Goal: Task Accomplishment & Management: Complete application form

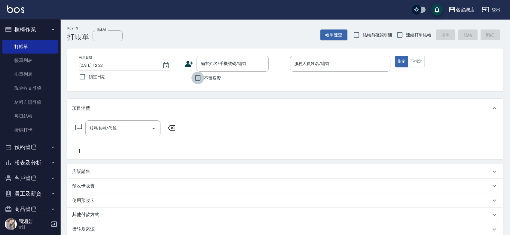
click at [203, 78] on input "不留客資" at bounding box center [197, 78] width 13 height 13
checkbox input "true"
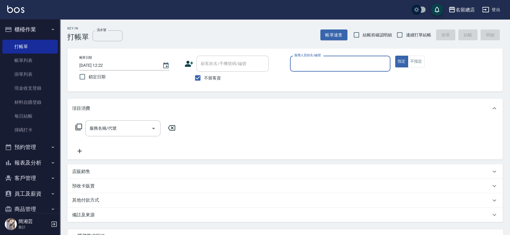
click at [392, 34] on span "結帳前確認明細" at bounding box center [376, 35] width 44 height 6
click at [399, 33] on input "連續打單結帳" at bounding box center [400, 35] width 13 height 13
checkbox input "true"
click at [375, 58] on div "服務人員姓名/編號" at bounding box center [340, 64] width 100 height 16
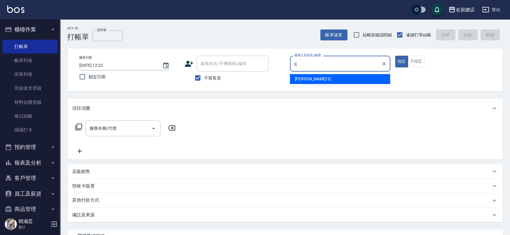
type input "[PERSON_NAME]"
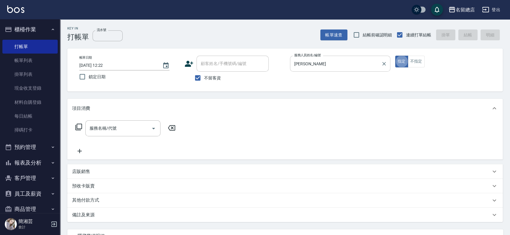
type button "true"
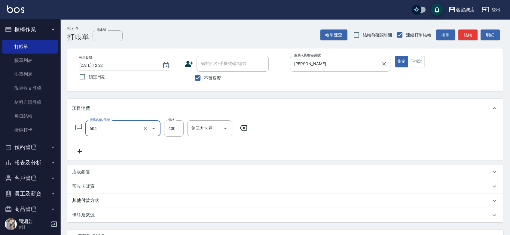
type input "健康洗髮(604)"
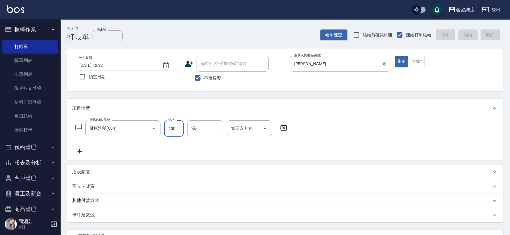
type input "[DATE] 13:46"
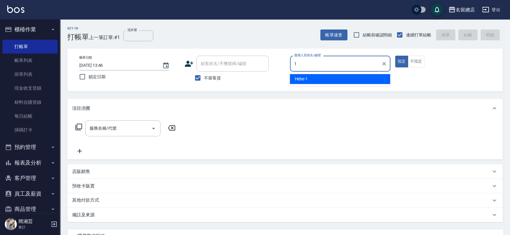
type input "Hebe-1"
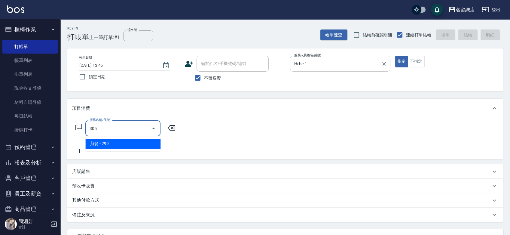
type input "剪髮(305)"
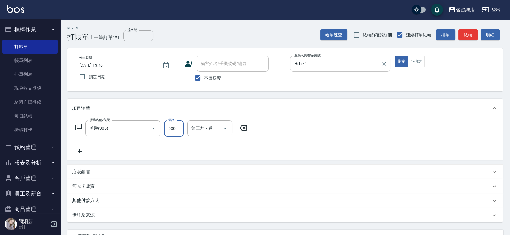
type input "500"
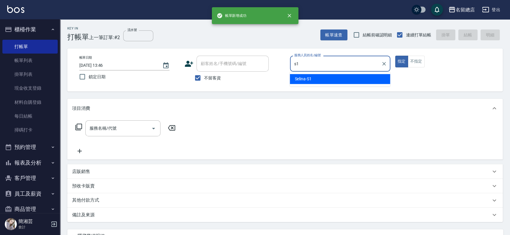
type input "Selina-S1"
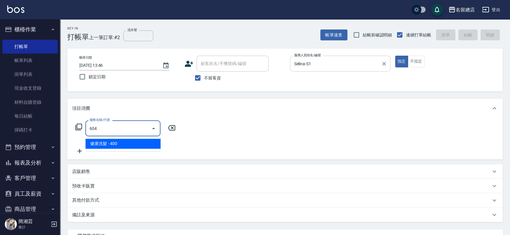
type input "健康洗髮(604)"
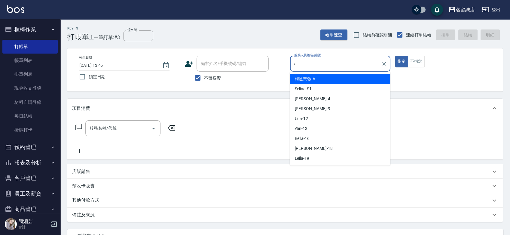
type input "梅足黃張-A"
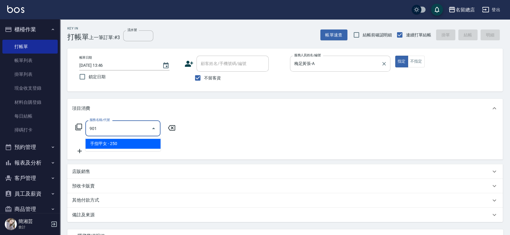
type input "手指甲女(901)"
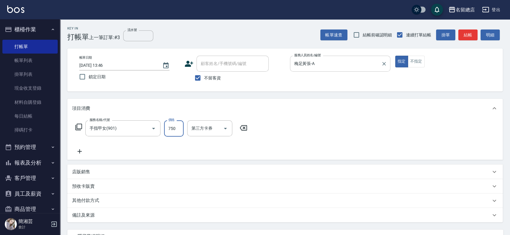
type input "750"
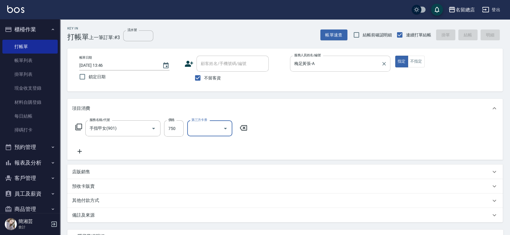
type input "[DATE] 13:47"
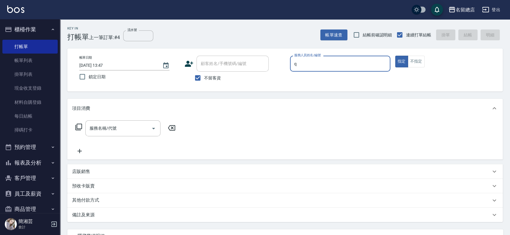
type input "[PERSON_NAME]"
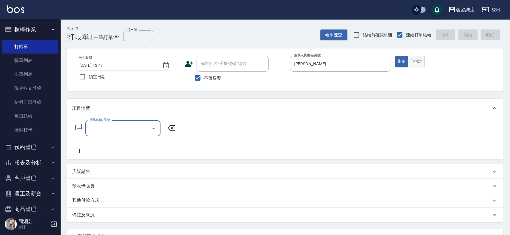
click at [420, 62] on button "不指定" at bounding box center [416, 62] width 17 height 12
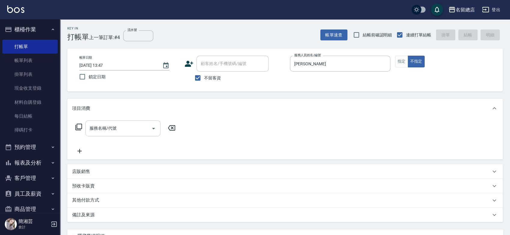
click at [123, 126] on input "服務名稱/代號" at bounding box center [118, 128] width 61 height 11
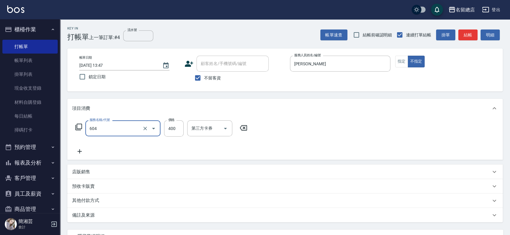
type input "健康洗髮(604)"
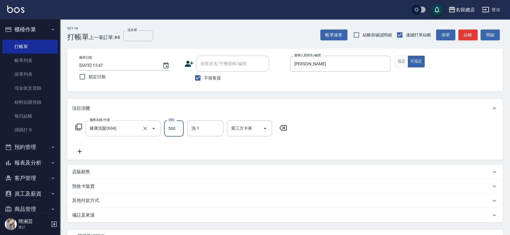
type input "500"
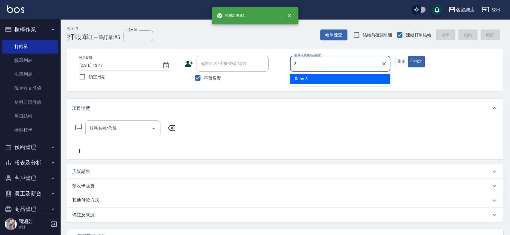
type input "Ruby-8"
type button "false"
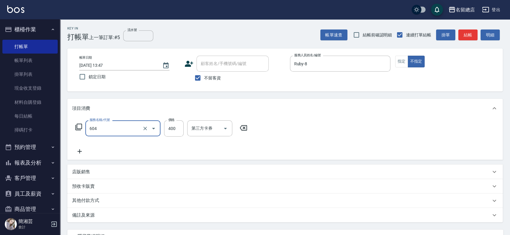
type input "健康洗髮(604)"
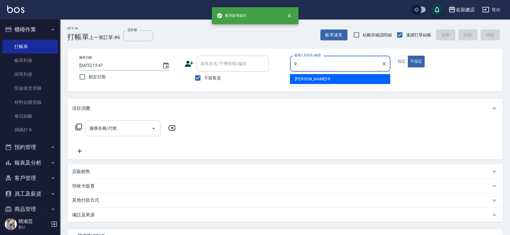
type input "[PERSON_NAME]-9"
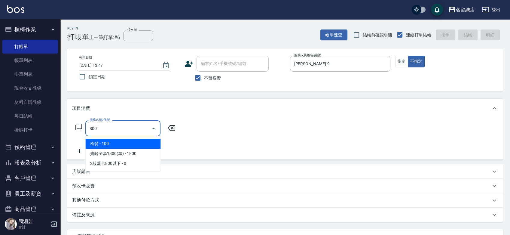
type input "梳髮(800)"
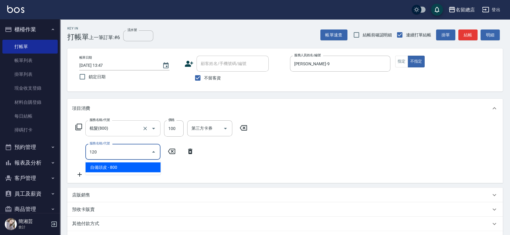
type input "自備頭皮(120)"
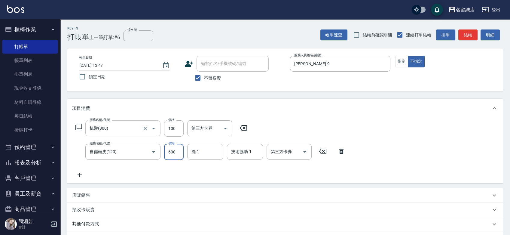
type input "600"
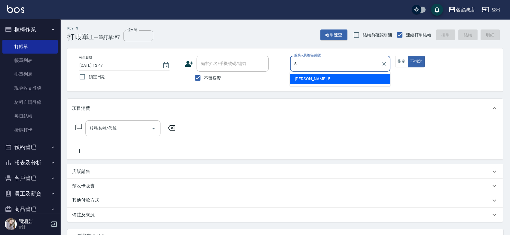
type input "[PERSON_NAME]-5"
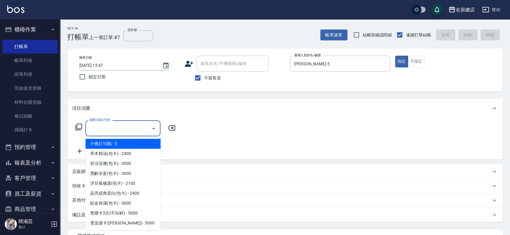
click at [129, 133] on input "服務名稱/代號" at bounding box center [118, 128] width 61 height 11
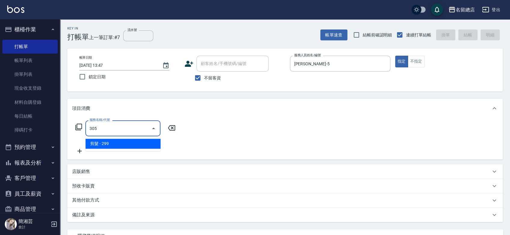
type input "剪髮(305)"
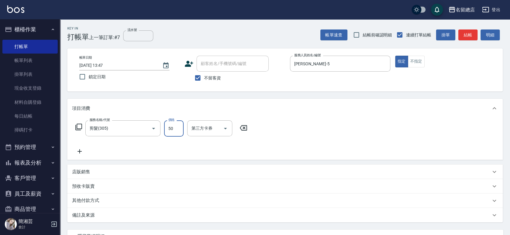
click at [167, 130] on input "50" at bounding box center [174, 128] width 20 height 16
type input "500"
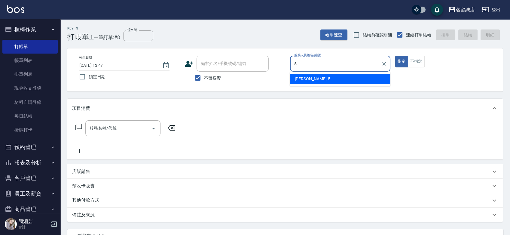
type input "[PERSON_NAME]-5"
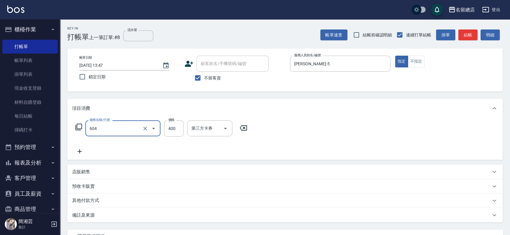
type input "健康洗髮(604)"
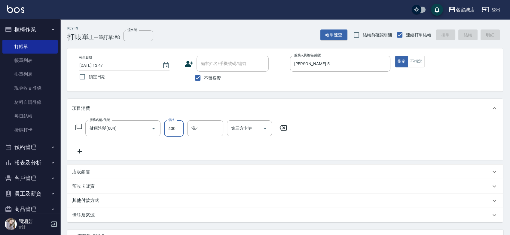
type input "[DATE] 13:48"
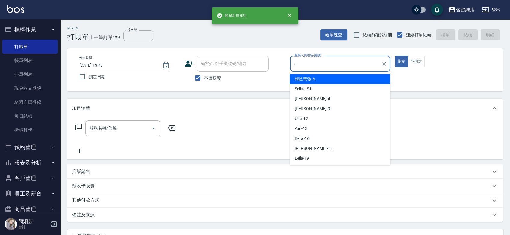
type input "梅足黃張-A"
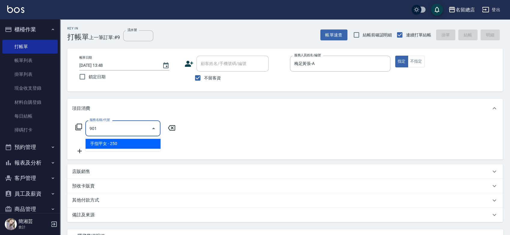
type input "手指甲女(901)"
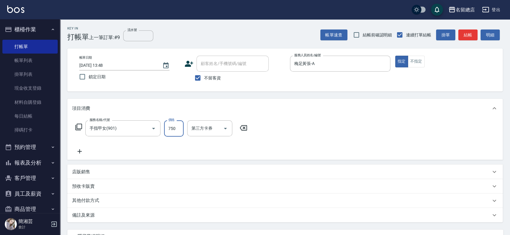
type input "750"
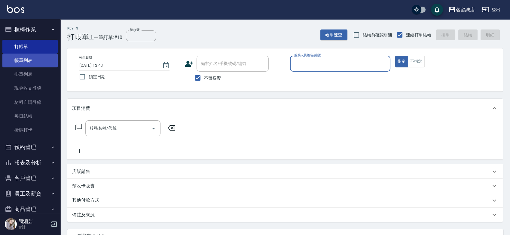
click at [5, 61] on link "帳單列表" at bounding box center [29, 61] width 55 height 14
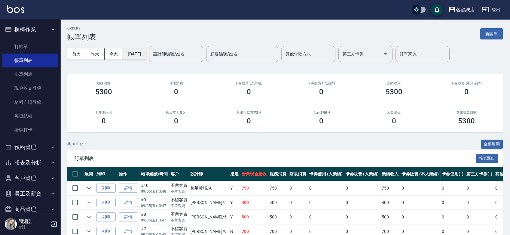
click at [126, 52] on button "[DATE]" at bounding box center [134, 53] width 23 height 11
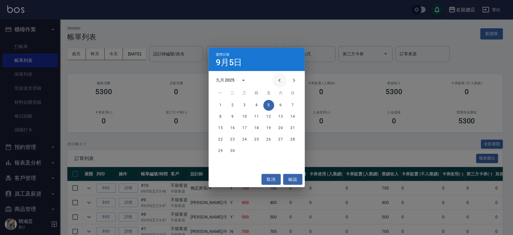
click at [283, 79] on icon "Previous month" at bounding box center [279, 80] width 7 height 7
click at [282, 118] on button "12" at bounding box center [280, 116] width 11 height 11
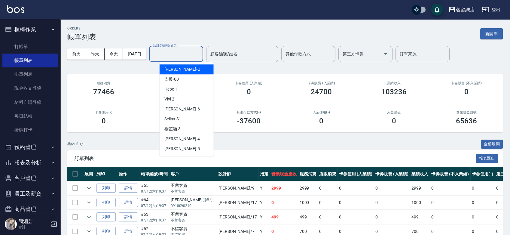
click at [181, 57] on input "設計師編號/姓名" at bounding box center [176, 54] width 49 height 11
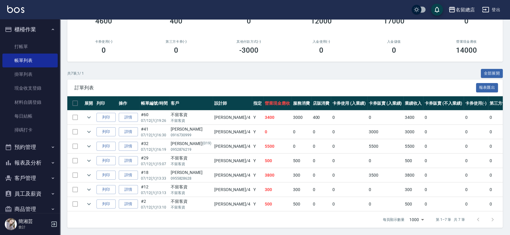
scroll to position [75, 0]
type input "[PERSON_NAME]-4"
click at [90, 171] on icon "expand row" at bounding box center [88, 174] width 7 height 7
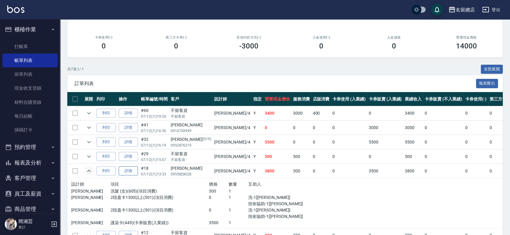
click at [132, 170] on link "詳情" at bounding box center [128, 170] width 19 height 9
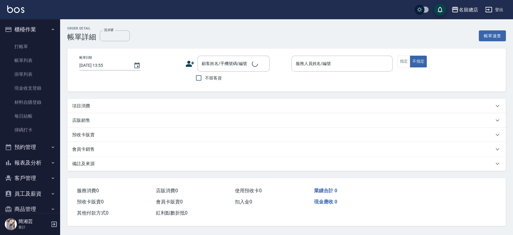
type input "[DATE] 13:33"
type input "[PERSON_NAME]-4"
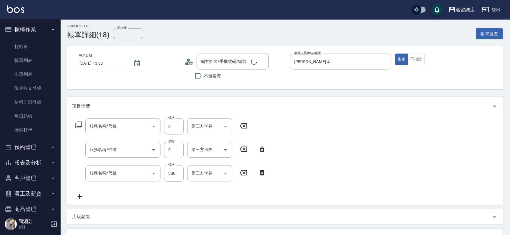
type input "[PERSON_NAME]/0955828628/null"
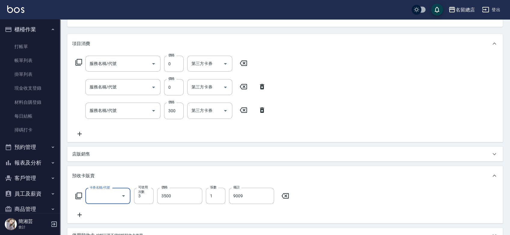
type input "2段蓋卡1300以上(501)"
type input "洗髮 (女)(605)"
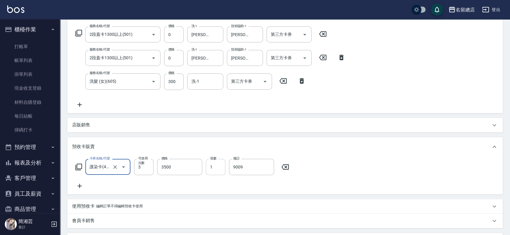
scroll to position [133, 0]
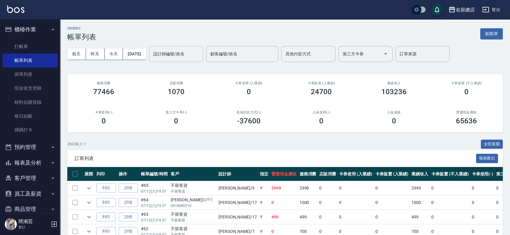
click at [179, 50] on div "設計師編號/姓名 設計師編號/姓名" at bounding box center [176, 54] width 54 height 16
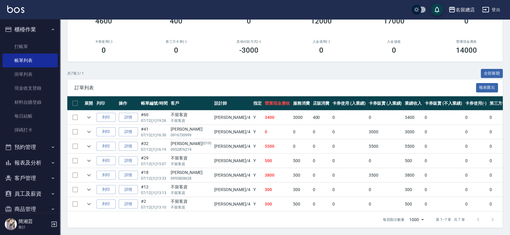
scroll to position [75, 0]
type input "[PERSON_NAME]-4"
click at [126, 144] on link "詳情" at bounding box center [128, 146] width 19 height 9
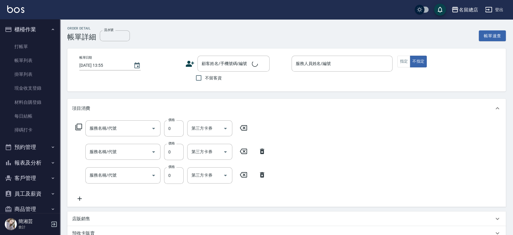
type input "[DATE] 16:19"
type input "[PERSON_NAME]-4"
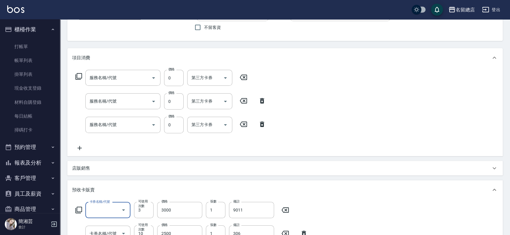
type input "[PERSON_NAME]/0952876219/019"
type input "二段自備卡(407)"
type input "洗髮卡(611)"
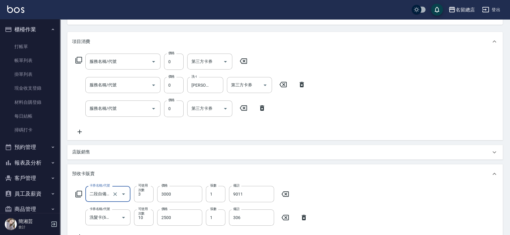
type input "護染蓋卡1000~1499(414)"
type input "洗髮(免費)(600)"
type input "2段蓋卡1300以上(501)"
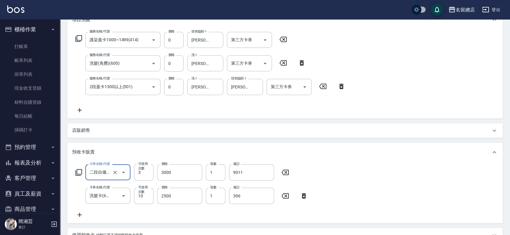
scroll to position [100, 0]
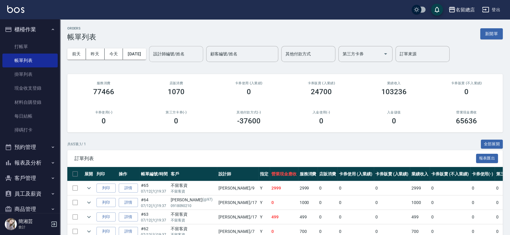
click at [177, 55] on input "設計師編號/姓名" at bounding box center [176, 54] width 49 height 11
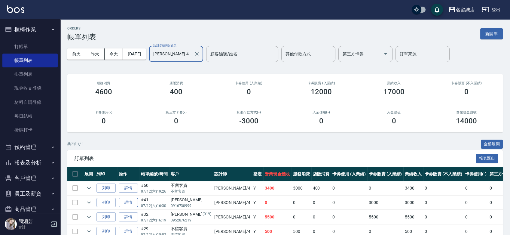
type input "[PERSON_NAME]-4"
click at [127, 199] on link "詳情" at bounding box center [128, 202] width 19 height 9
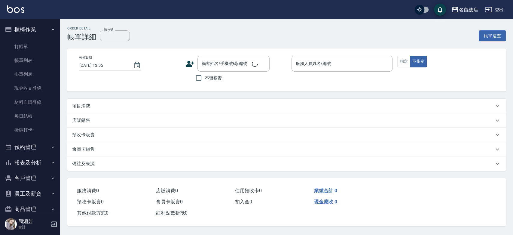
type input "[DATE] 16:30"
type input "[PERSON_NAME]-4"
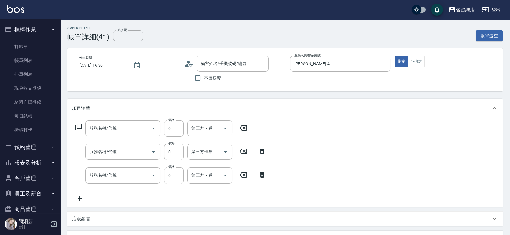
type input "2段蓋卡1300以上(501)"
type input "洗髮(免費)(600)"
type input "2段蓋卡1300以上(501)"
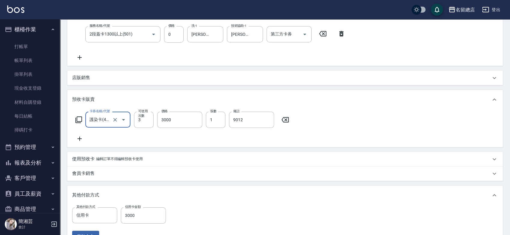
type input "[PERSON_NAME]/0916730999/null"
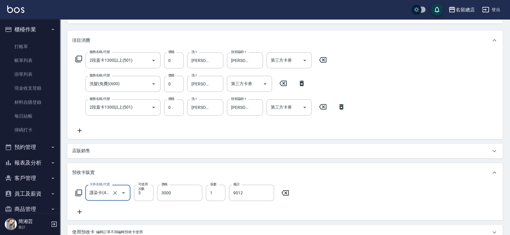
scroll to position [108, 0]
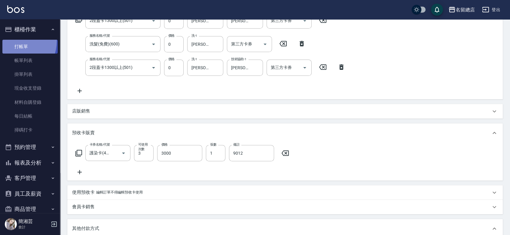
click at [9, 40] on link "打帳單" at bounding box center [29, 47] width 55 height 14
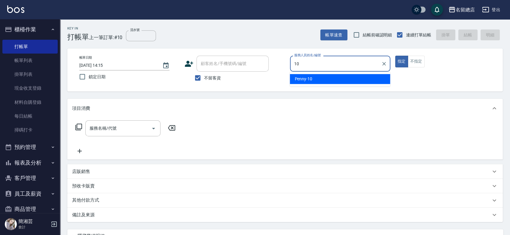
type input "Penny-10"
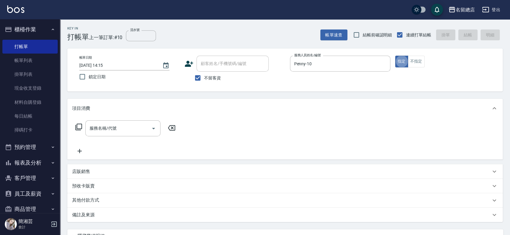
type button "true"
click at [192, 78] on input "不留客資" at bounding box center [197, 78] width 13 height 13
checkbox input "false"
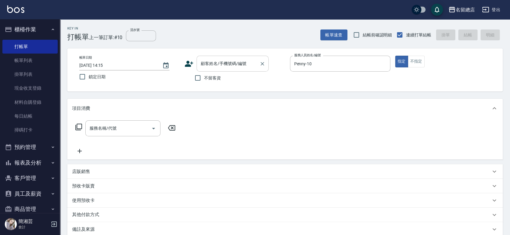
click at [210, 64] on input "顧客姓名/手機號碼/編號" at bounding box center [228, 63] width 58 height 11
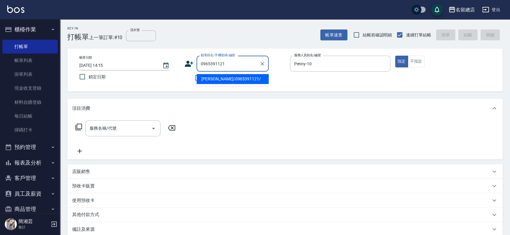
type input "[PERSON_NAME]/0965391121/"
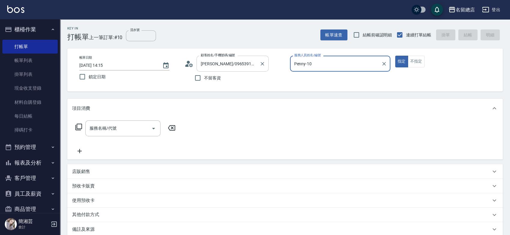
click at [395, 56] on button "指定" at bounding box center [401, 62] width 13 height 12
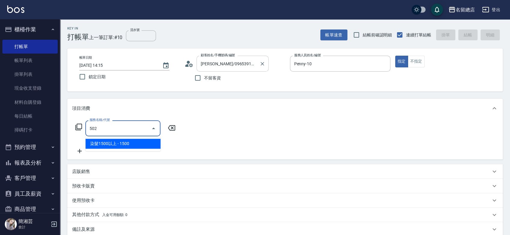
type input "染髮1500以上(502)"
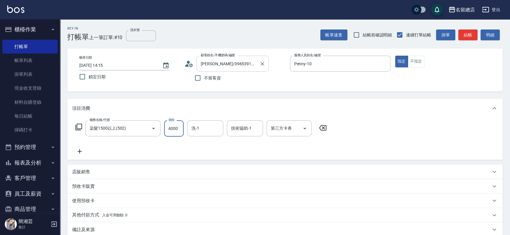
type input "4000"
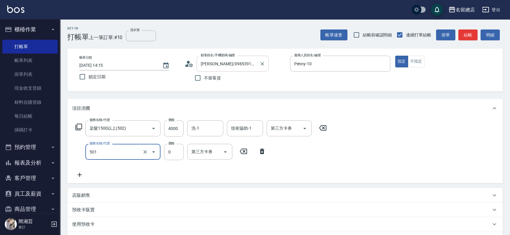
type input "2段蓋卡1300以上(501)"
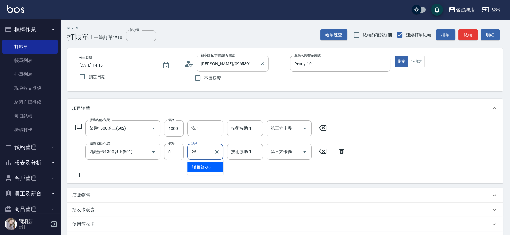
type input "[PERSON_NAME]-26"
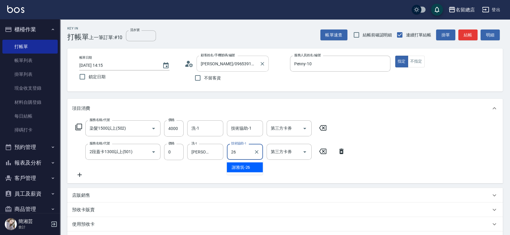
type input "[PERSON_NAME]-26"
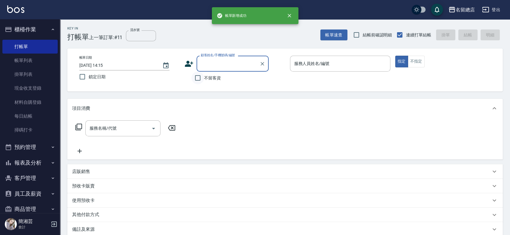
click at [198, 74] on input "不留客資" at bounding box center [197, 78] width 13 height 13
checkbox input "true"
type input "[PERSON_NAME]/0965391121/"
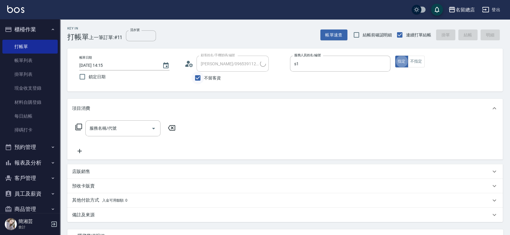
type input "Selina-S1"
type input "[PERSON_NAME]/0935378049/"
click at [422, 60] on button "不指定" at bounding box center [416, 62] width 17 height 12
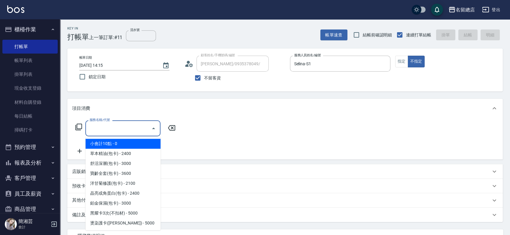
click at [105, 132] on input "服務名稱/代號" at bounding box center [118, 128] width 61 height 11
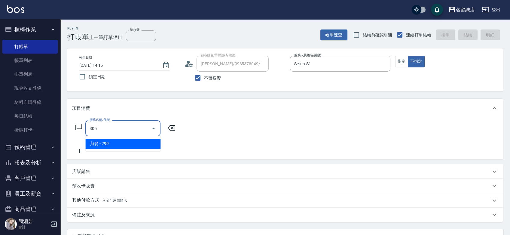
type input "剪髮(305)"
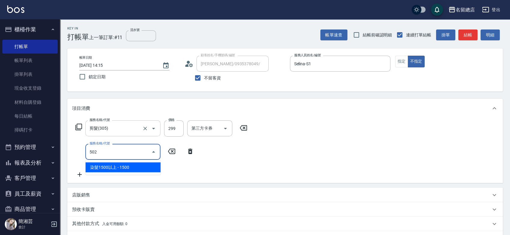
type input "染髮1500以上(502)"
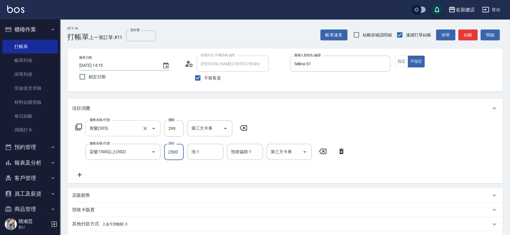
type input "2500"
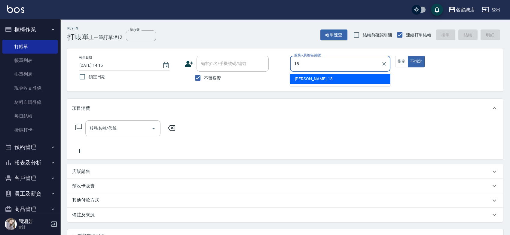
type input "[PERSON_NAME]-18"
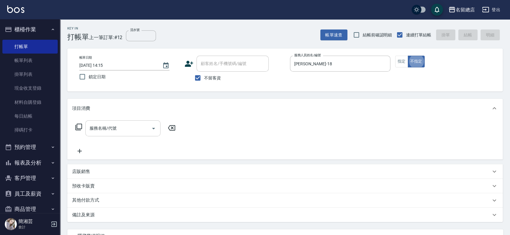
type button "false"
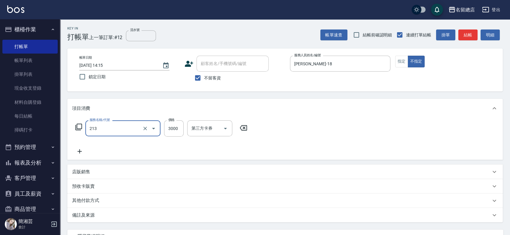
type input "陶溫3000以上(213)"
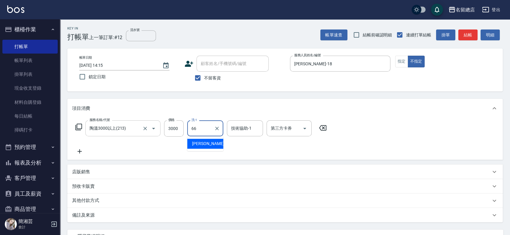
type input "[PERSON_NAME]-66"
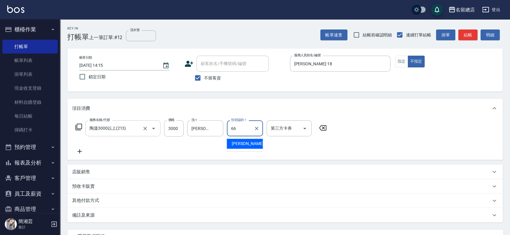
type input "[PERSON_NAME]-66"
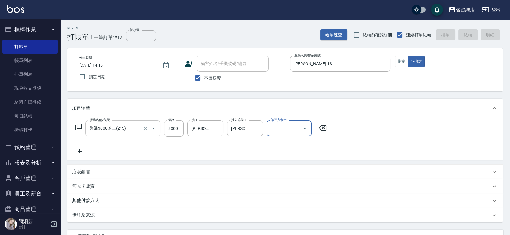
type input "[DATE] 14:16"
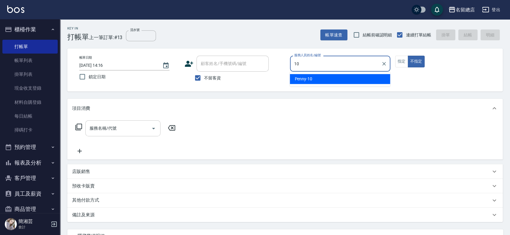
type input "Penny-10"
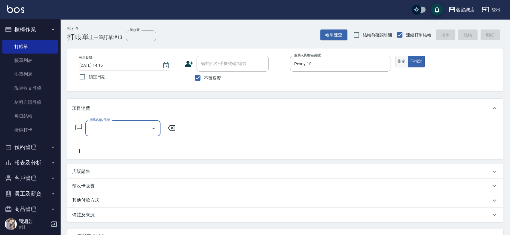
click at [405, 59] on button "指定" at bounding box center [401, 62] width 13 height 12
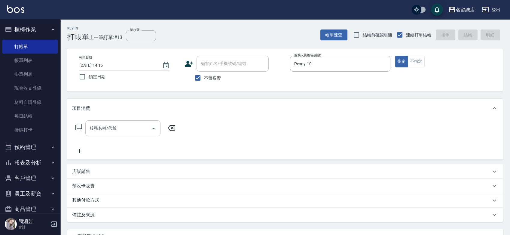
click at [104, 125] on div "服務名稱/代號 服務名稱/代號" at bounding box center [122, 128] width 75 height 16
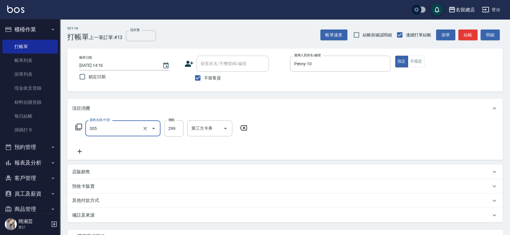
type input "剪髮(305)"
type input "500"
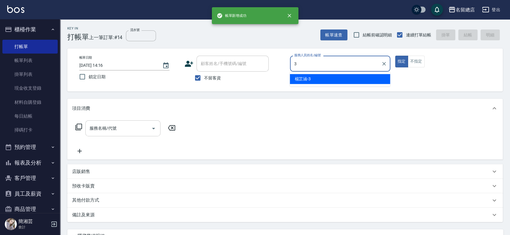
type input "[PERSON_NAME]-3"
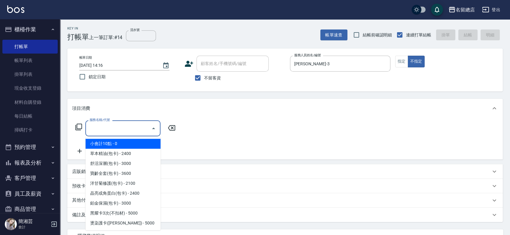
click at [108, 128] on input "服務名稱/代號" at bounding box center [118, 128] width 61 height 11
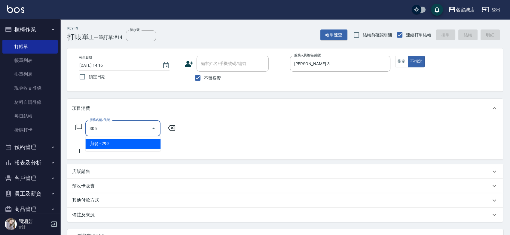
type input "剪髮(305)"
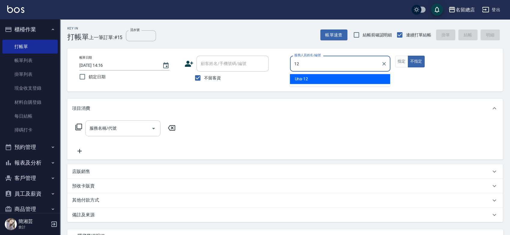
type input "Una-12"
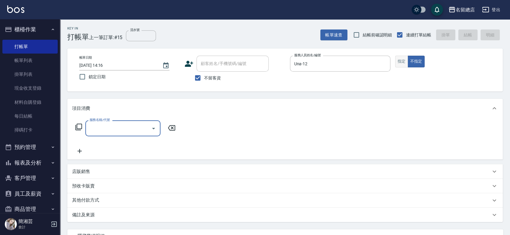
click at [401, 60] on button "指定" at bounding box center [401, 62] width 13 height 12
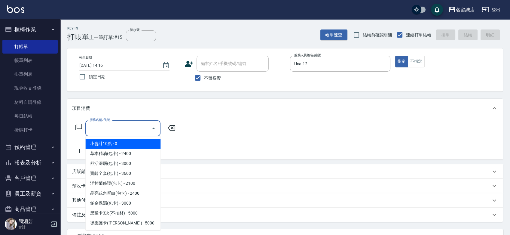
click at [119, 132] on input "服務名稱/代號" at bounding box center [118, 128] width 61 height 11
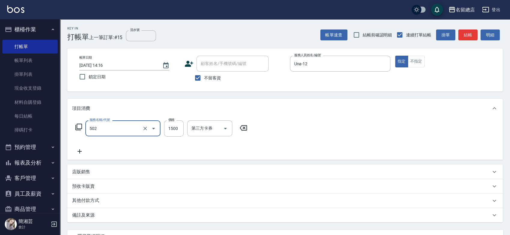
type input "染髮1500以上(502)"
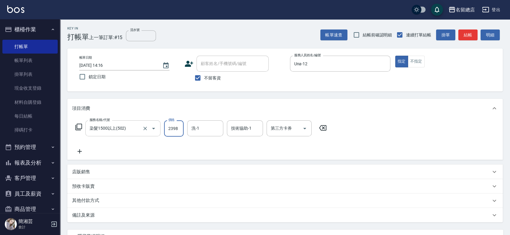
type input "2398"
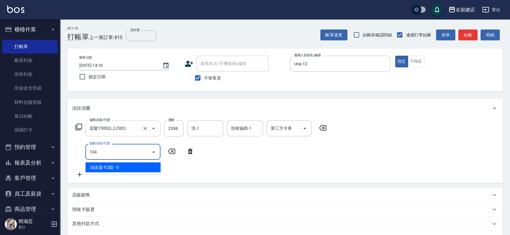
type input "頭皮蓋卡2點(104)"
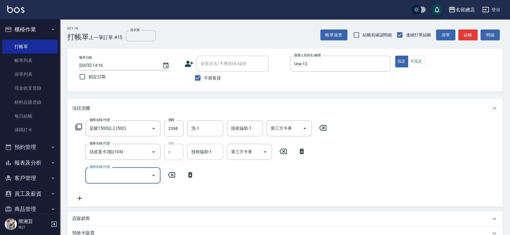
click at [211, 155] on input "技術協助-1" at bounding box center [205, 151] width 31 height 11
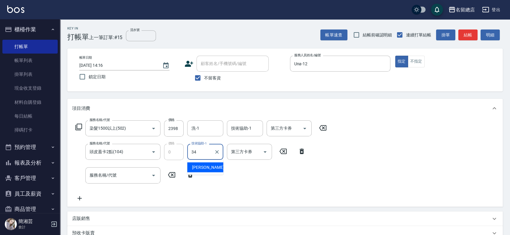
type input "[PERSON_NAME]-34"
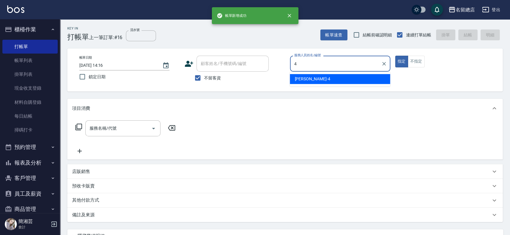
type input "[PERSON_NAME]-4"
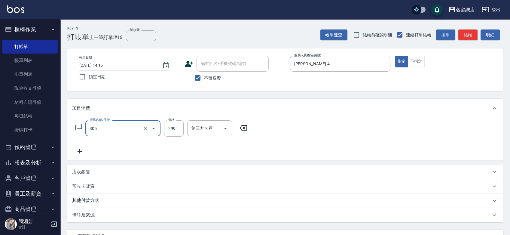
type input "剪髮(305)"
type input "500"
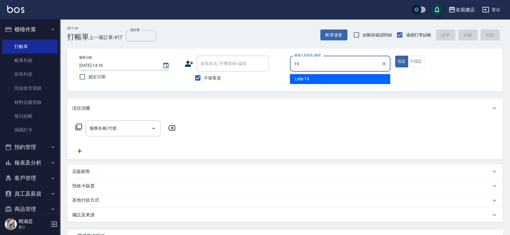
type input "Leila-19"
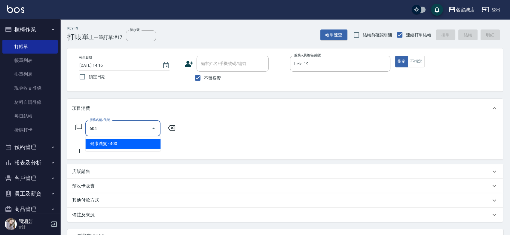
type input "健康洗髮(604)"
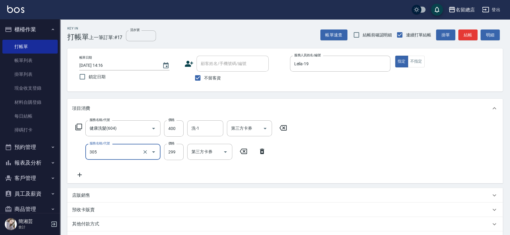
type input "剪髮(305)"
type input "100"
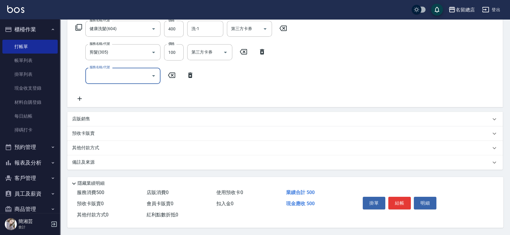
scroll to position [101, 0]
click at [131, 146] on div "其他付款方式" at bounding box center [281, 148] width 419 height 7
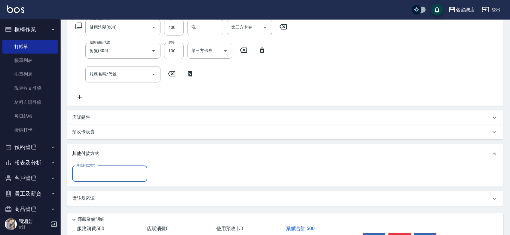
scroll to position [0, 0]
click at [101, 175] on input "其他付款方式" at bounding box center [110, 173] width 70 height 11
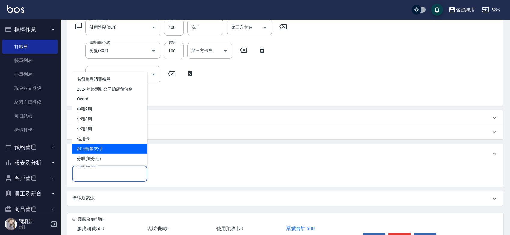
click at [86, 151] on span "銀行轉帳支付" at bounding box center [109, 148] width 75 height 10
type input "銀行轉帳支付"
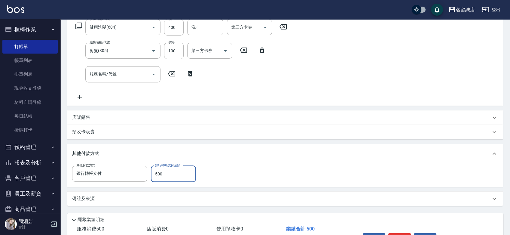
type input "500"
type input "[DATE] 14:17"
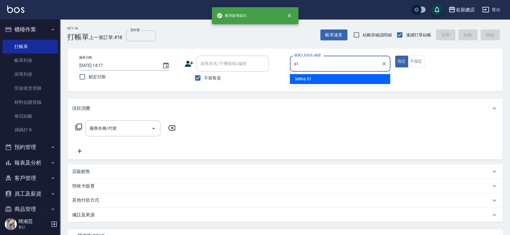
type input "Selina-S1"
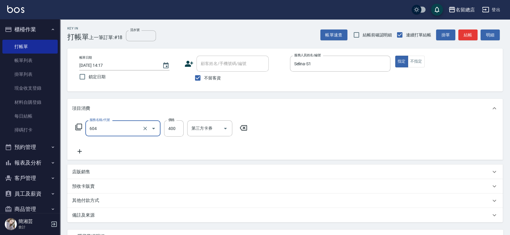
type input "健康洗髮(604)"
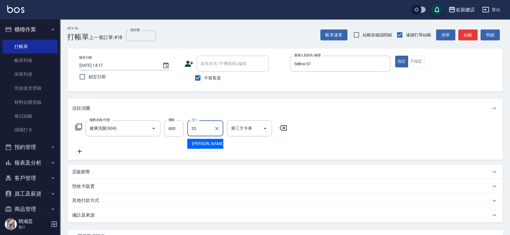
type input "[PERSON_NAME]-33"
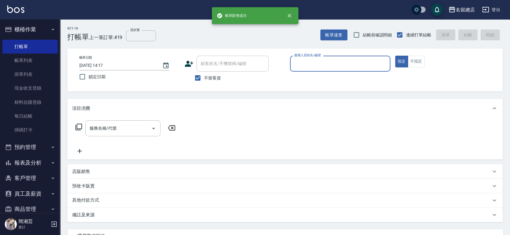
type input "2"
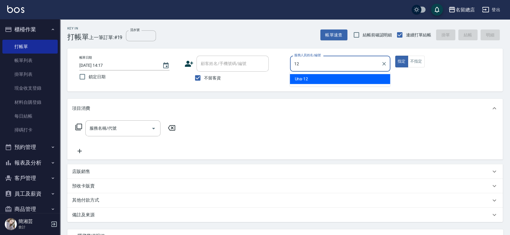
type input "Una-12"
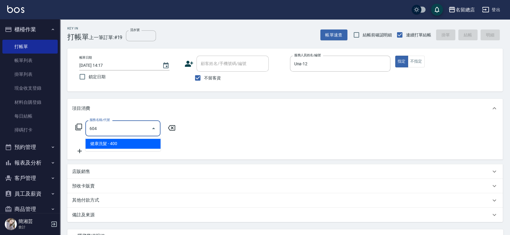
type input "健康洗髮(604)"
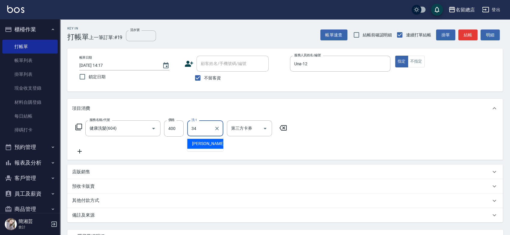
type input "[PERSON_NAME]-34"
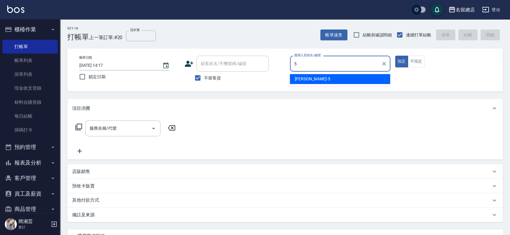
type input "[PERSON_NAME]-5"
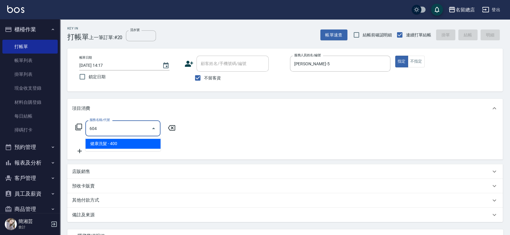
type input "健康洗髮(604)"
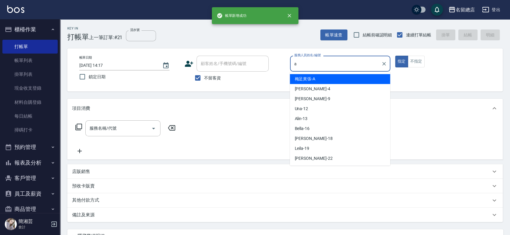
type input "梅足黃張-A"
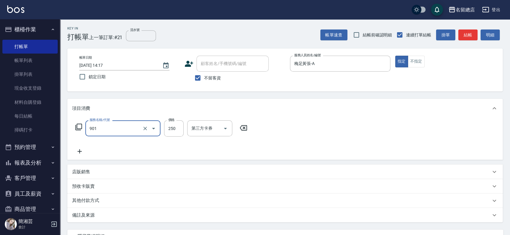
type input "手指甲女(901)"
type input "300"
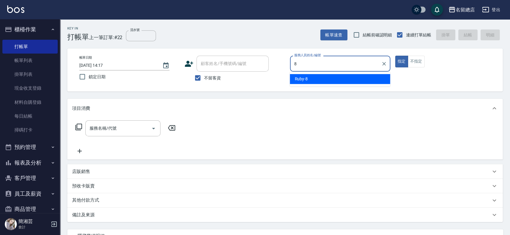
type input "Ruby-8"
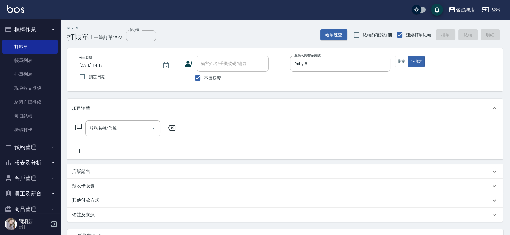
click at [130, 119] on div "服務名稱/代號 服務名稱/代號" at bounding box center [285, 138] width 436 height 41
click at [124, 124] on input "服務名稱/代號" at bounding box center [118, 128] width 61 height 11
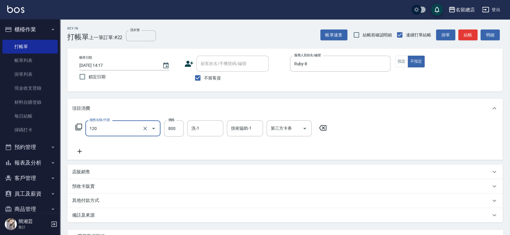
type input "自備頭皮(120)"
type input "999"
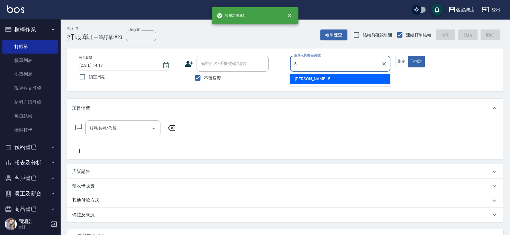
type input "[PERSON_NAME]-5"
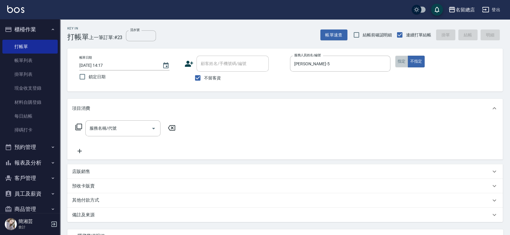
click at [404, 59] on button "指定" at bounding box center [401, 62] width 13 height 12
click at [125, 124] on input "服務名稱/代號" at bounding box center [118, 128] width 61 height 11
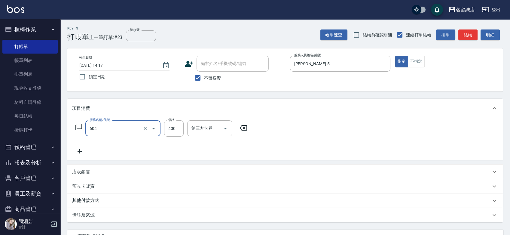
type input "健康洗髮(604)"
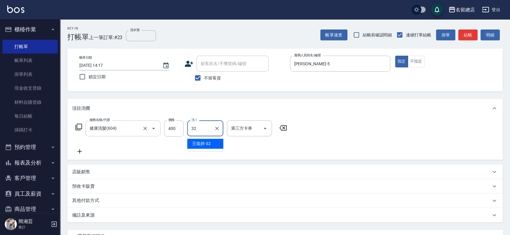
type input "[PERSON_NAME]-32"
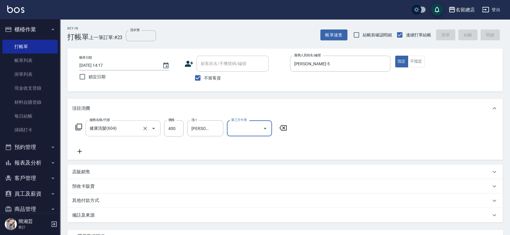
type input "[DATE] 14:18"
